Goal: Transaction & Acquisition: Purchase product/service

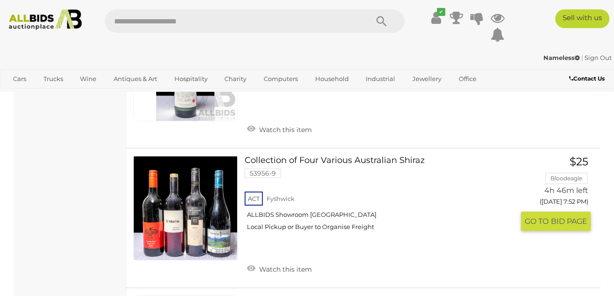
scroll to position [5849, 0]
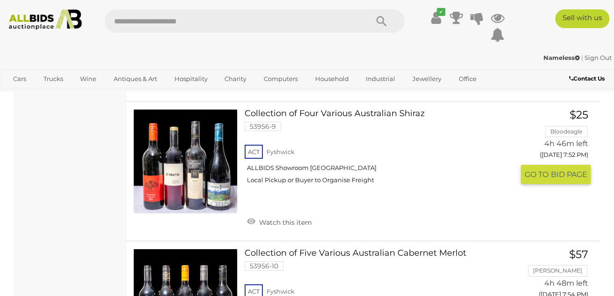
click at [194, 173] on link at bounding box center [185, 161] width 104 height 104
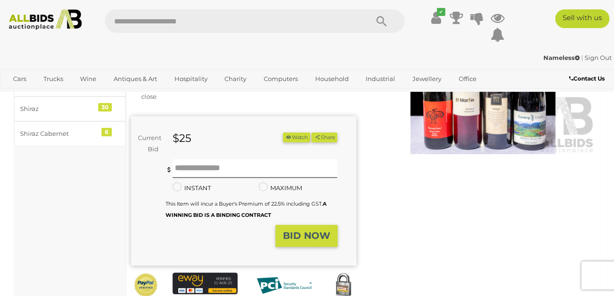
scroll to position [94, 0]
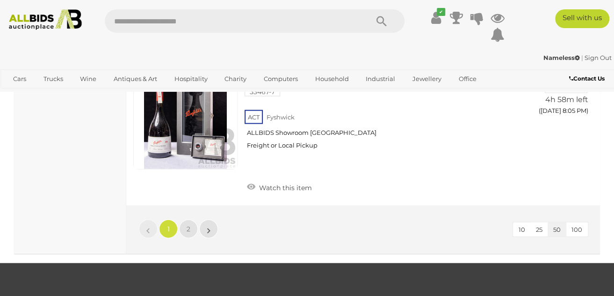
scroll to position [7205, 0]
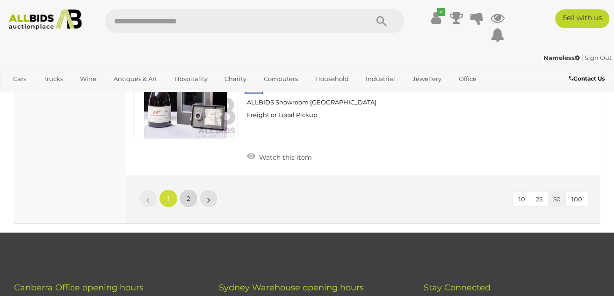
click at [189, 194] on span "2" at bounding box center [189, 198] width 4 height 8
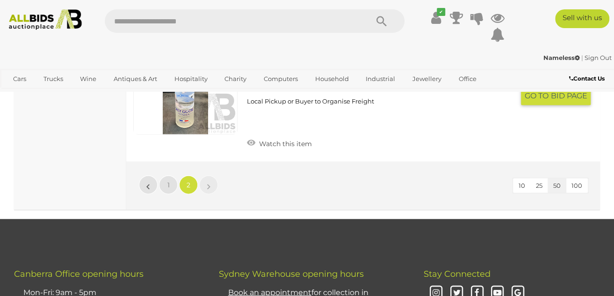
scroll to position [1104, 0]
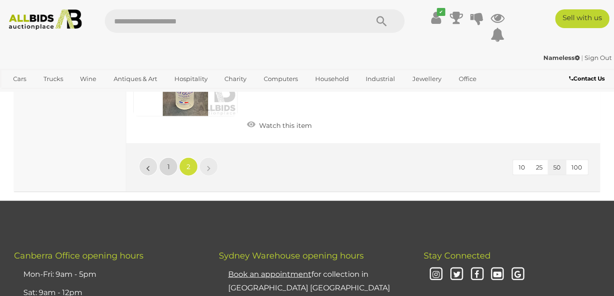
click at [171, 166] on link "1" at bounding box center [168, 166] width 19 height 19
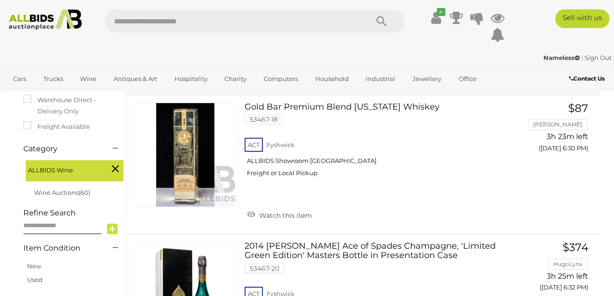
scroll to position [5897, 0]
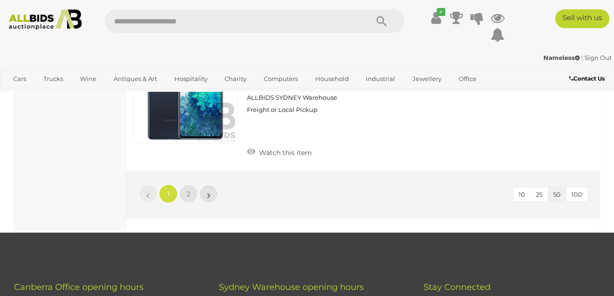
scroll to position [7317, 0]
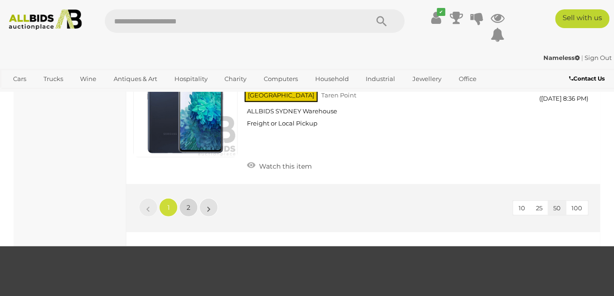
click at [188, 203] on span "2" at bounding box center [189, 207] width 4 height 8
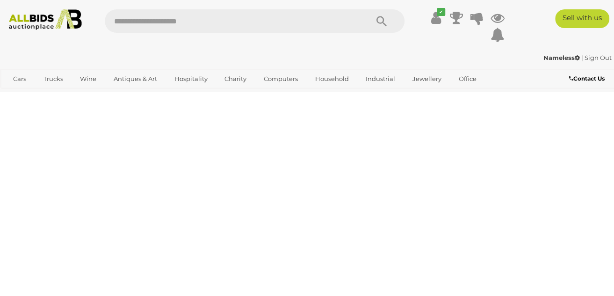
scroll to position [48, 0]
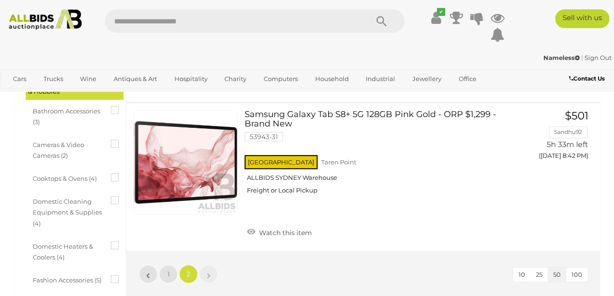
scroll to position [328, 0]
